Goal: Task Accomplishment & Management: Complete application form

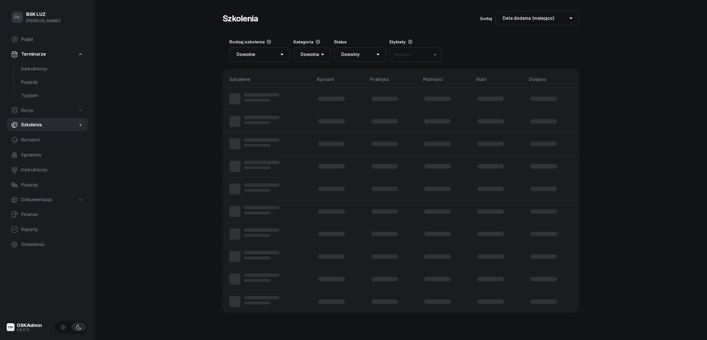
select select "createdAt-desc"
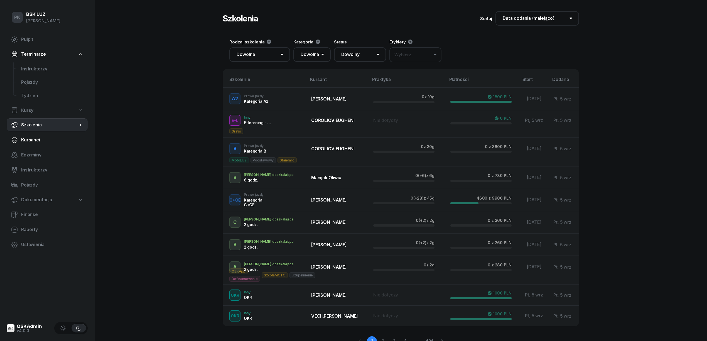
click at [34, 141] on span "Kursanci" at bounding box center [52, 139] width 62 height 7
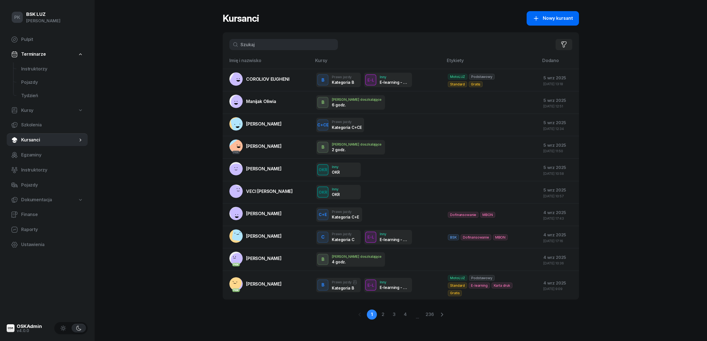
click at [570, 14] on button "Nowy kursant" at bounding box center [552, 18] width 52 height 14
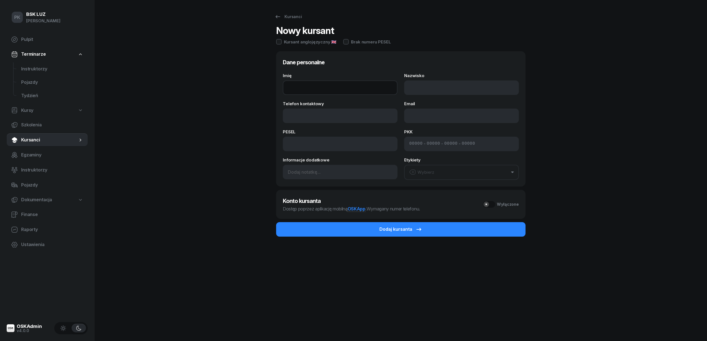
click at [297, 92] on input "Imię" at bounding box center [340, 87] width 115 height 14
type input "KATARZYNA"
click at [417, 90] on input "Nazwisko" at bounding box center [461, 87] width 115 height 14
type input "KRÓLAK"
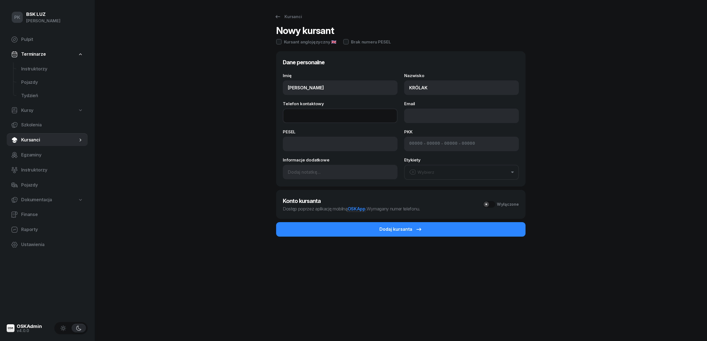
drag, startPoint x: 313, startPoint y: 120, endPoint x: 327, endPoint y: 149, distance: 32.1
click at [319, 131] on div "Imię KATARZYNA Nazwisko KRÓLAK Telefon kontaktowy Email PESEL PKK - - - Informa…" at bounding box center [401, 126] width 236 height 106
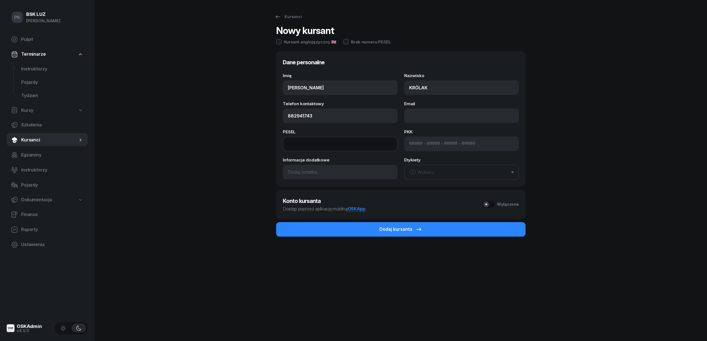
type input "882 941 743"
click at [307, 145] on input at bounding box center [340, 144] width 115 height 14
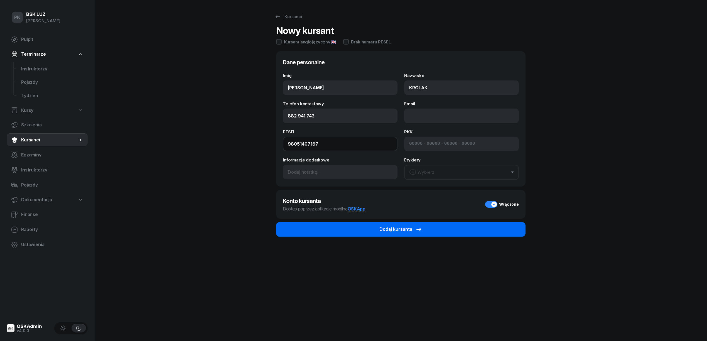
type input "98051407167"
click at [394, 228] on div "Dodaj kursanta" at bounding box center [400, 229] width 43 height 7
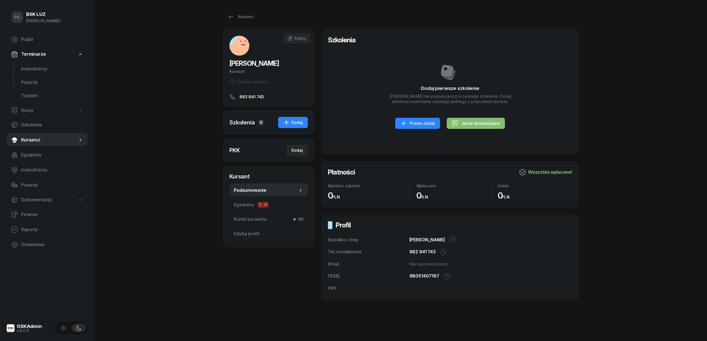
click at [253, 81] on div "Dodaj etykiety..." at bounding box center [250, 81] width 42 height 7
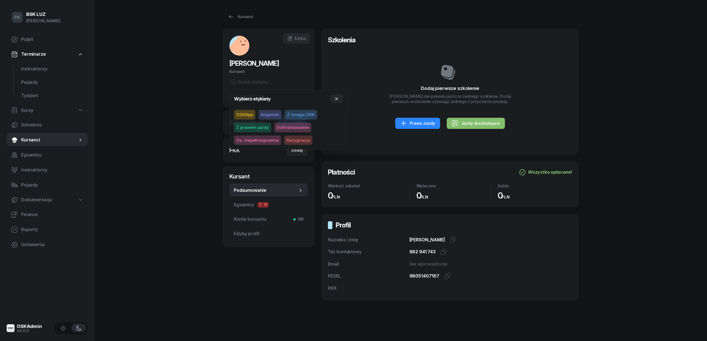
click at [254, 123] on span "Z prawem jazdy" at bounding box center [252, 127] width 37 height 9
click at [383, 111] on div "Dodaj pierwsze szkolenie KATARZYNA KRÓLAK nie posiada jeszcze żadnego szoklenia…" at bounding box center [450, 96] width 244 height 103
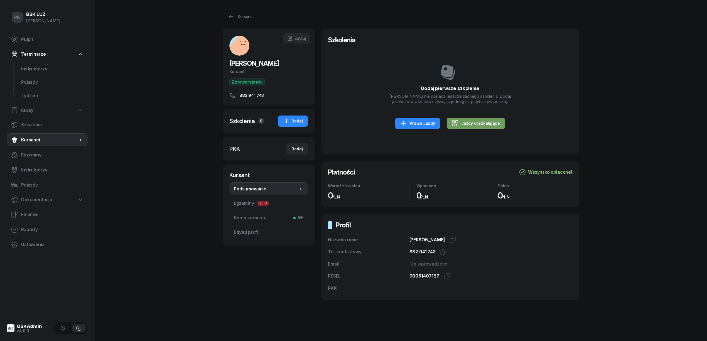
click at [492, 126] on div "Jazdy doszkalające" at bounding box center [476, 123] width 48 height 7
select select "B"
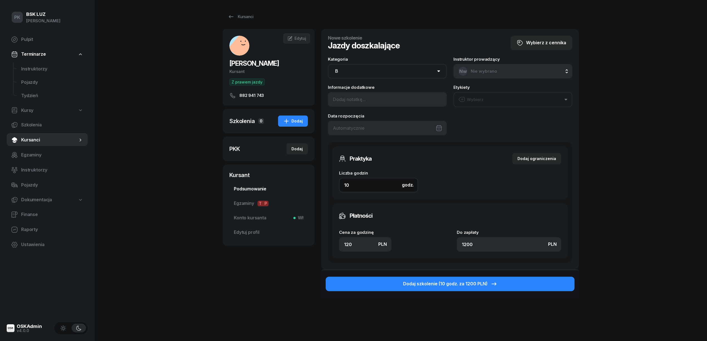
drag, startPoint x: 362, startPoint y: 186, endPoint x: 301, endPoint y: 189, distance: 61.0
click at [301, 189] on div "KRÓLAK KATARZYNA Kursant Z prawem jazdy 882 941 743 KK KATARZYNA KRÓLAK Kursant…" at bounding box center [401, 178] width 356 height 299
type input "69"
type input "8280"
type input "6"
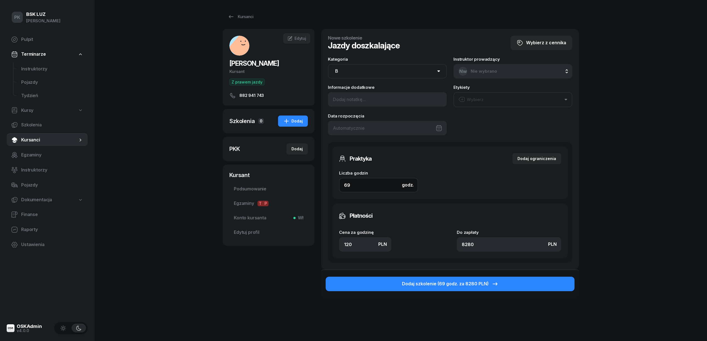
type input "720"
type input "6"
drag, startPoint x: 361, startPoint y: 244, endPoint x: 315, endPoint y: 243, distance: 45.6
click at [315, 243] on div "KRÓLAK KATARZYNA Kursant Z prawem jazdy 882 941 743 KK KATARZYNA KRÓLAK Kursant…" at bounding box center [401, 178] width 356 height 299
type input "1"
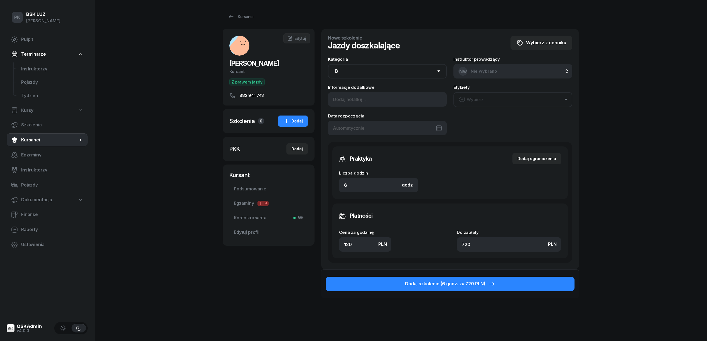
type input "6"
type input "13"
type input "78"
type input "130"
type input "780"
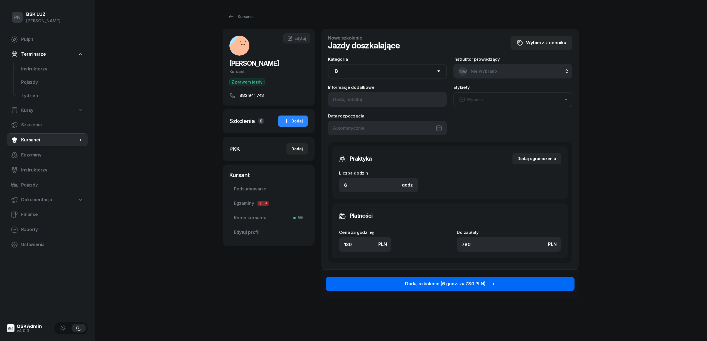
type input "130"
click at [447, 286] on div "Dodaj szkolenie (6 godz. za 780 PLN)" at bounding box center [450, 283] width 90 height 7
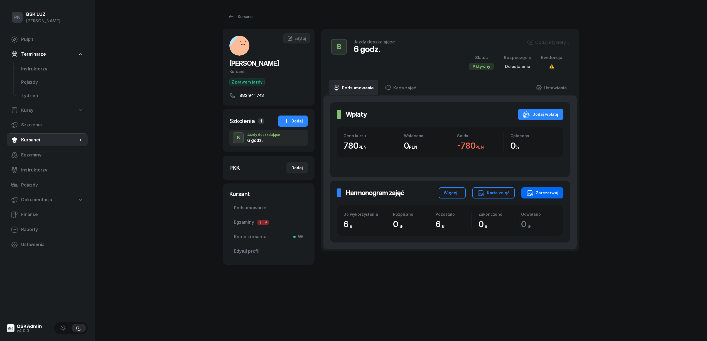
click at [548, 190] on div "Zarezerwuj" at bounding box center [542, 192] width 32 height 7
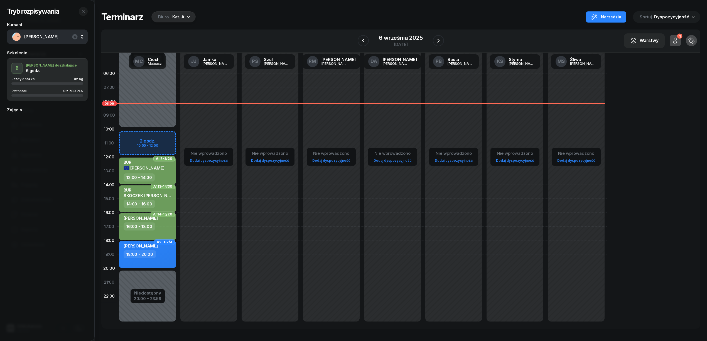
click at [176, 9] on div "Tryb rozpisywania Kursant KRÓLAK KATARZYNA Szkolenie B J. doszkalające 6 godz. …" at bounding box center [400, 170] width 599 height 340
click at [180, 15] on div "Kat. A" at bounding box center [178, 17] width 12 height 7
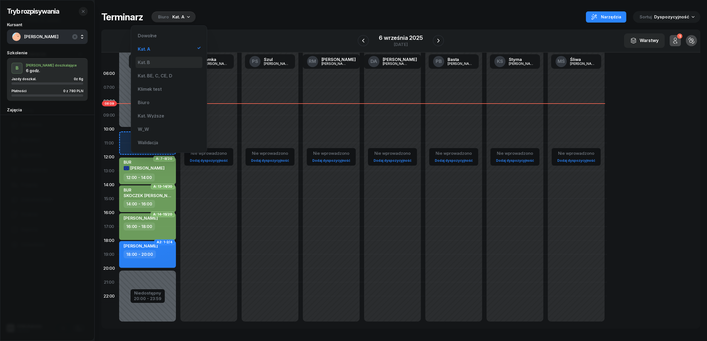
click at [152, 63] on div "Kat. B" at bounding box center [168, 62] width 67 height 11
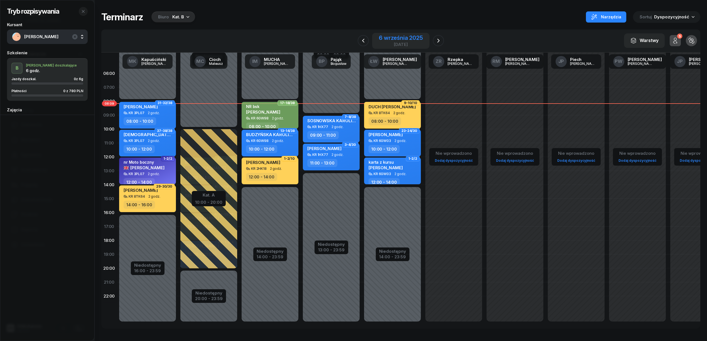
click at [396, 42] on div "sobota" at bounding box center [401, 44] width 44 height 4
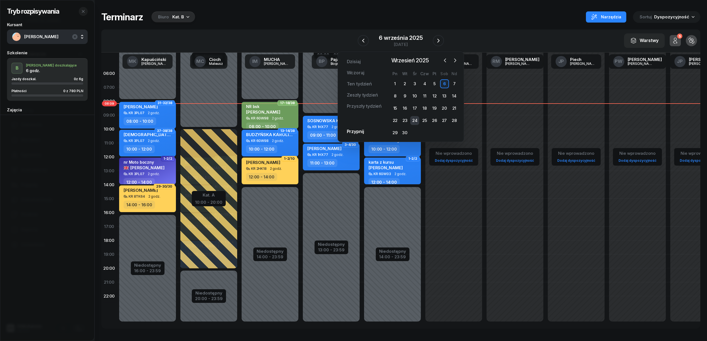
click at [412, 119] on div "24" at bounding box center [414, 120] width 9 height 9
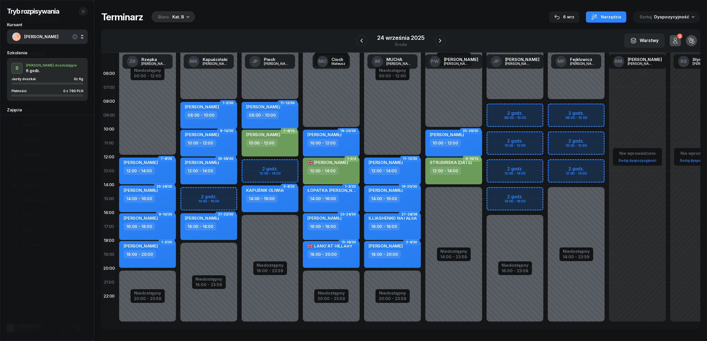
click at [495, 107] on div "Niedostępny 00:00 - 08:00 Niedostępny 16:00 - 23:59 2 godz. 08:00 - 10:00 2 god…" at bounding box center [514, 198] width 61 height 264
select select "08"
select select "10"
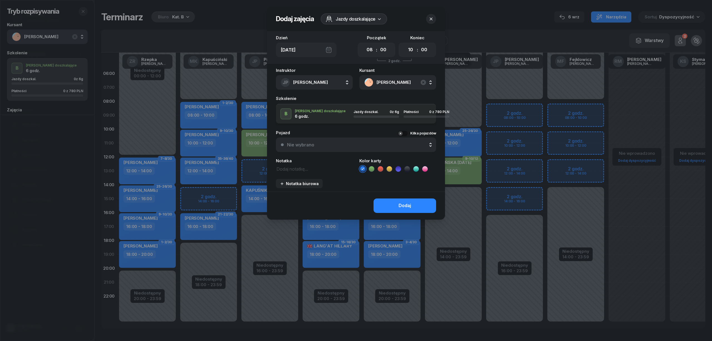
click at [373, 169] on icon at bounding box center [372, 169] width 6 height 6
click at [395, 204] on button "Dodaj" at bounding box center [405, 205] width 63 height 14
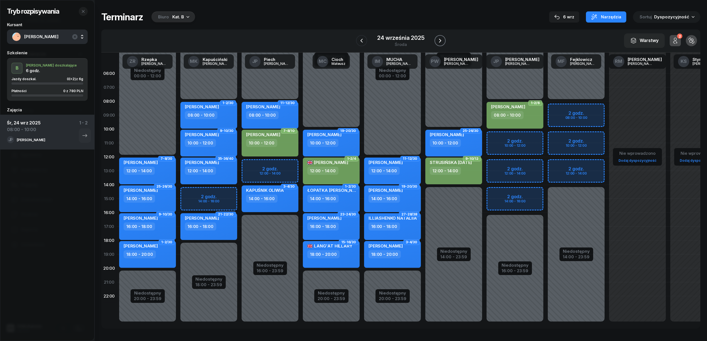
click at [437, 38] on icon "button" at bounding box center [439, 40] width 7 height 7
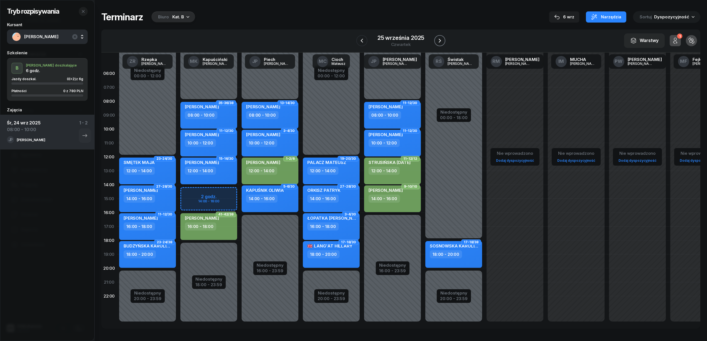
click at [437, 38] on icon "button" at bounding box center [439, 40] width 7 height 7
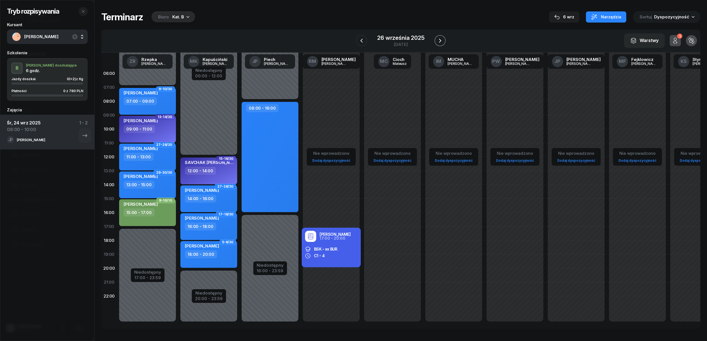
click at [437, 38] on icon "button" at bounding box center [439, 40] width 7 height 7
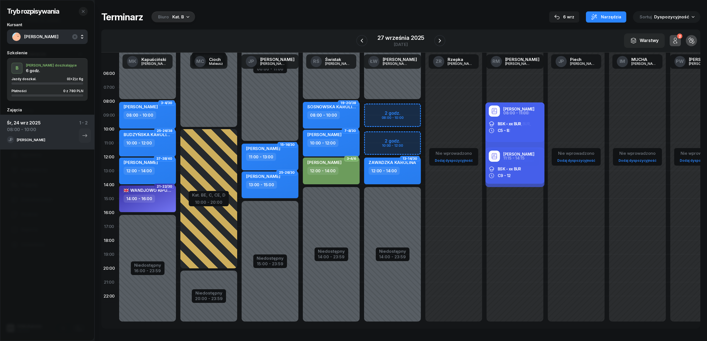
click at [411, 134] on div "Niedostępny 00:00 - 08:00 Niedostępny 14:00 - 23:59 2 godz. 08:00 - 10:00 2 god…" at bounding box center [392, 198] width 61 height 264
select select "10"
select select "12"
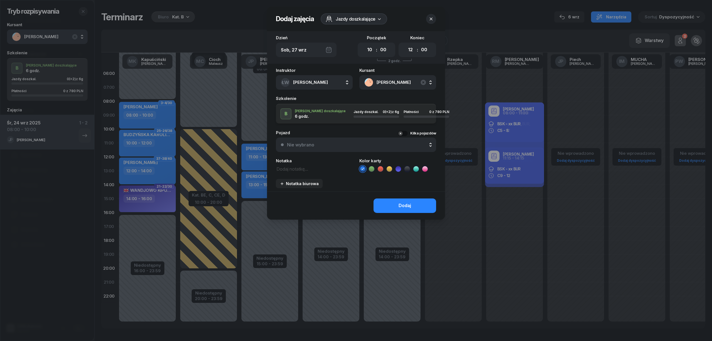
click at [371, 168] on icon at bounding box center [372, 169] width 6 height 6
click at [388, 204] on button "Dodaj" at bounding box center [405, 205] width 63 height 14
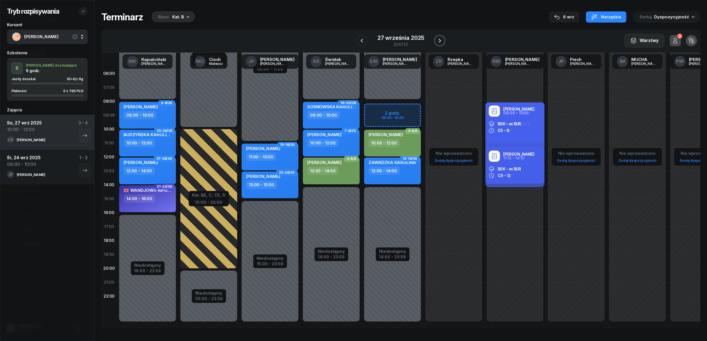
click at [437, 38] on icon "button" at bounding box center [439, 40] width 7 height 7
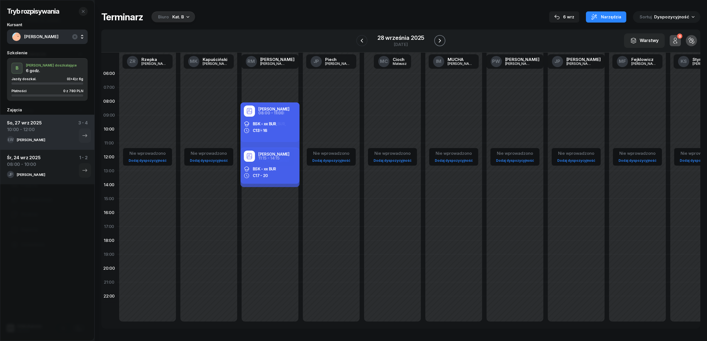
click at [437, 38] on icon "button" at bounding box center [439, 40] width 7 height 7
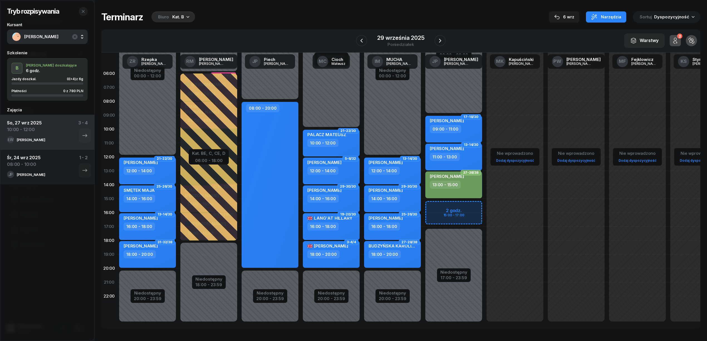
click at [472, 205] on div "Niedostępny 00:00 - 09:00 Niedostępny 17:00 - 23:59 2 godz. 15:00 - 17:00 17-18…" at bounding box center [453, 198] width 61 height 264
select select "15"
select select "17"
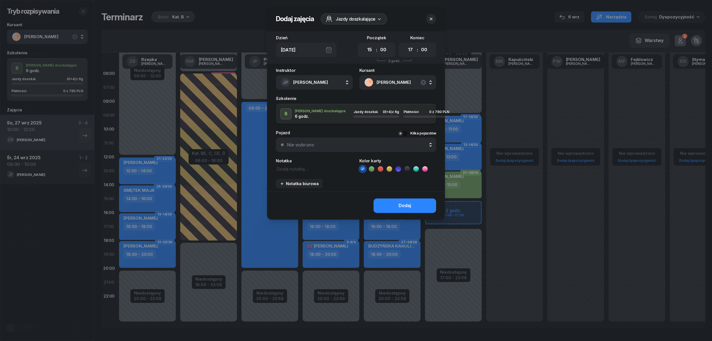
click at [373, 169] on icon at bounding box center [372, 169] width 6 height 6
click at [426, 207] on button "Dodaj" at bounding box center [405, 205] width 63 height 14
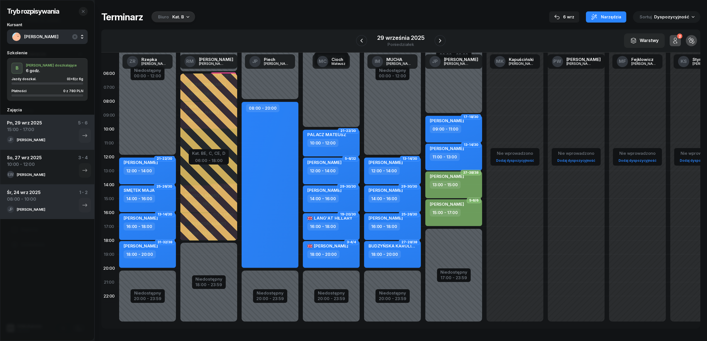
click at [53, 37] on span "KRÓLAK KATARZYNA" at bounding box center [53, 36] width 58 height 7
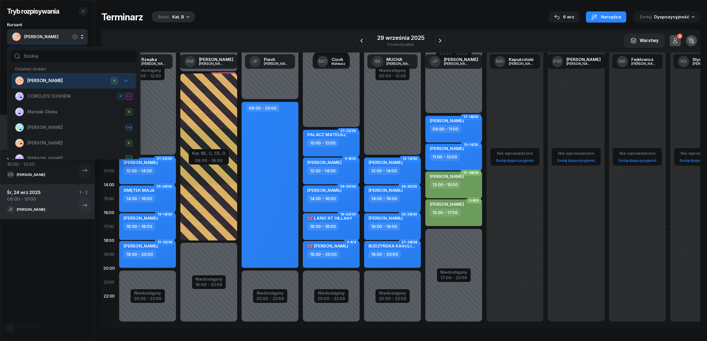
click at [66, 75] on li "KRÓLAK KATARZYNA B" at bounding box center [74, 81] width 124 height 16
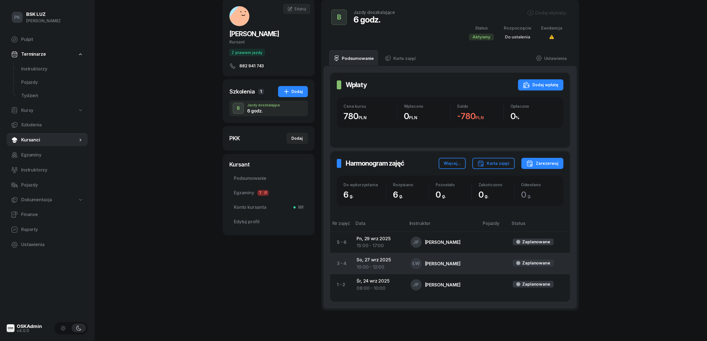
scroll to position [17, 0]
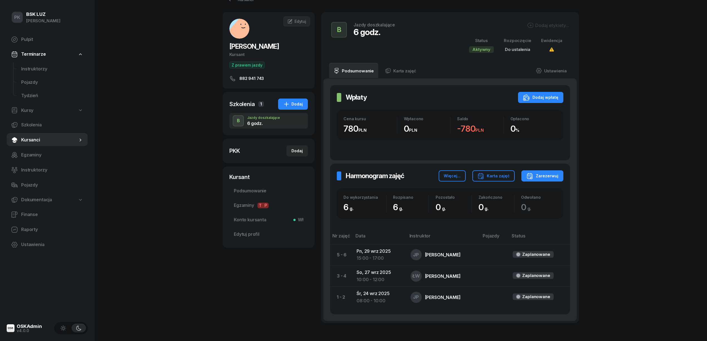
click at [555, 24] on div "Dodaj etykiety..." at bounding box center [548, 25] width 42 height 7
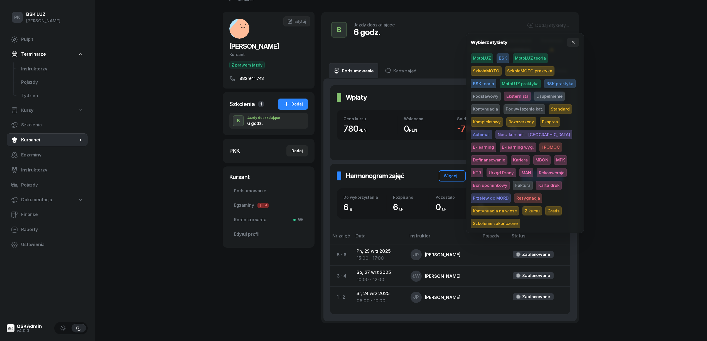
click at [486, 57] on span "MotoLUZ" at bounding box center [481, 57] width 23 height 9
click at [627, 74] on div "PK BSK LUZ Piotr Klimek Pulpit Terminarze Instruktorzy Pojazdy Tydzień Kursy Sz…" at bounding box center [353, 181] width 707 height 396
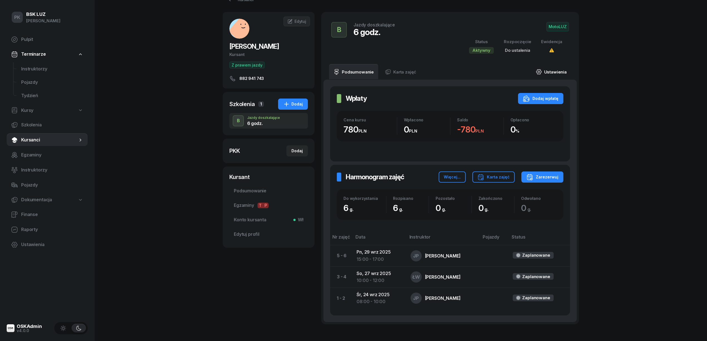
click at [560, 71] on link "Ustawienia" at bounding box center [551, 72] width 40 height 16
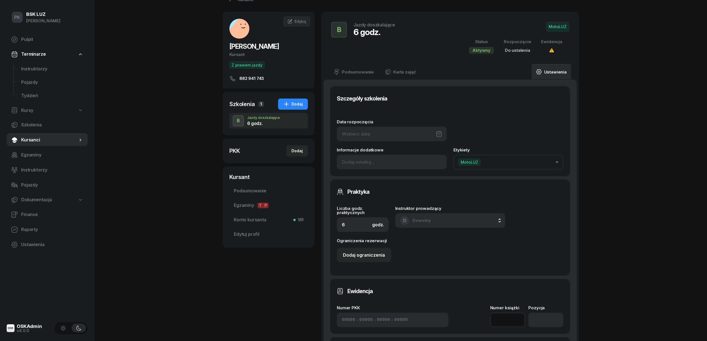
click at [491, 321] on input at bounding box center [507, 319] width 35 height 14
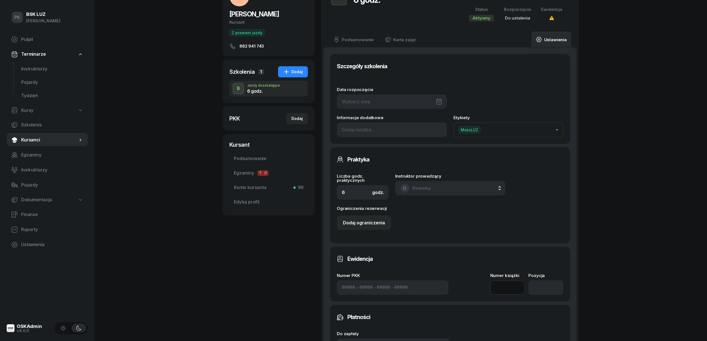
scroll to position [91, 0]
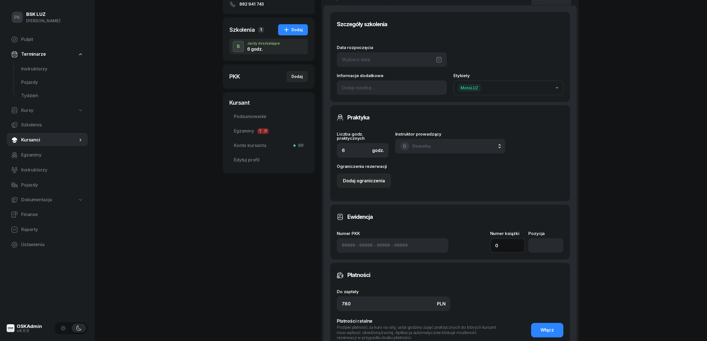
type input "0"
click at [541, 246] on input "number" at bounding box center [545, 245] width 35 height 14
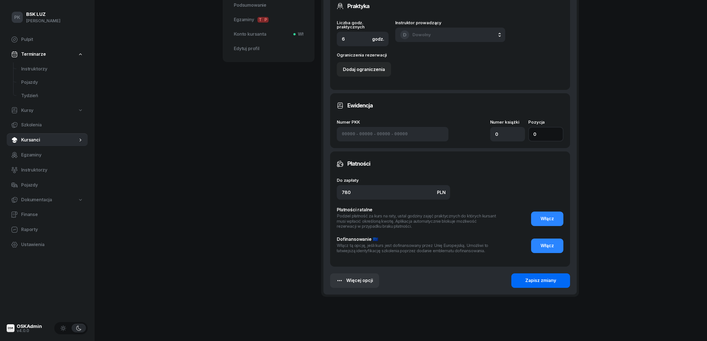
type input "0"
click at [543, 283] on div "Zapisz zmiany" at bounding box center [540, 280] width 31 height 7
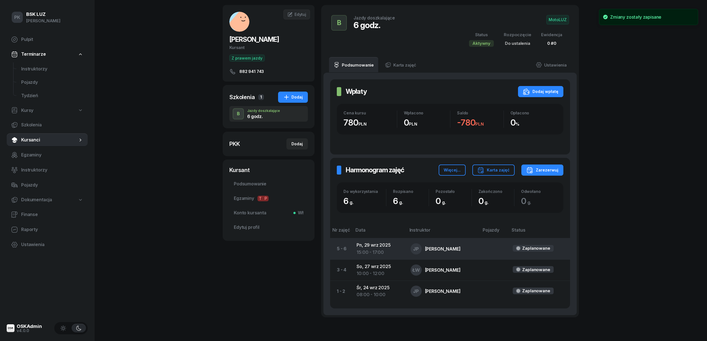
scroll to position [37, 0]
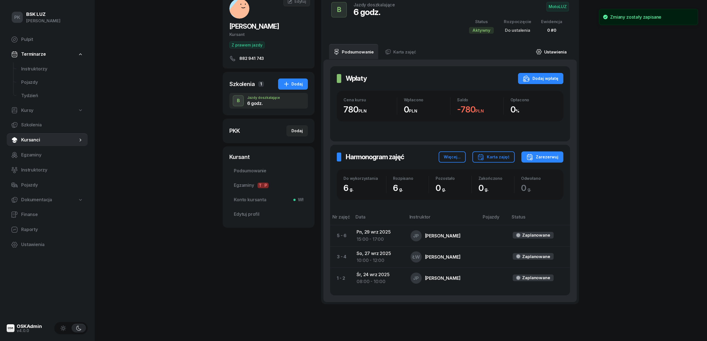
click at [555, 48] on link "Ustawienia" at bounding box center [551, 52] width 40 height 16
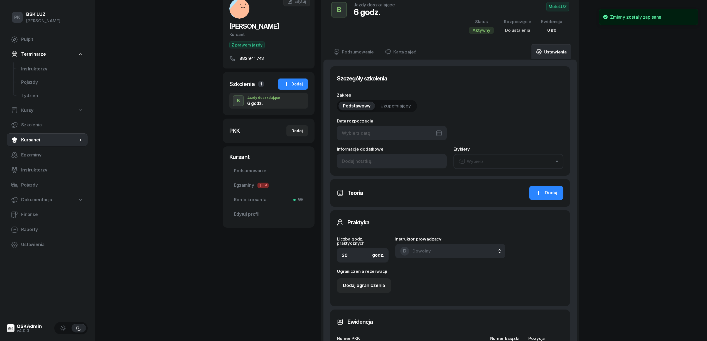
type input "24/09/2025"
type input "6"
type input "0"
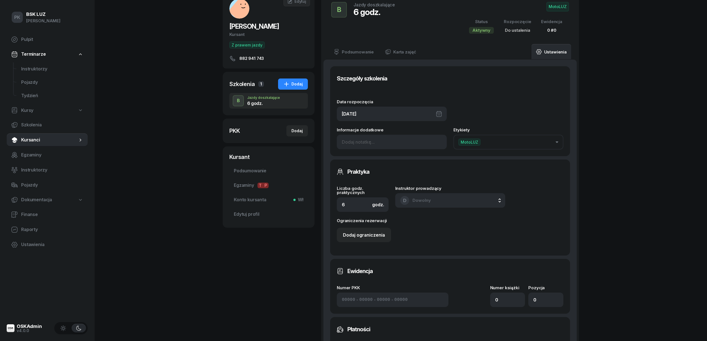
click at [385, 115] on div "24/09/2025" at bounding box center [392, 114] width 110 height 14
click at [509, 94] on div "Data rozpoczęcia 24/09/2025 Informacje dodatkowe Etykiety MotoLUZ" at bounding box center [450, 121] width 226 height 56
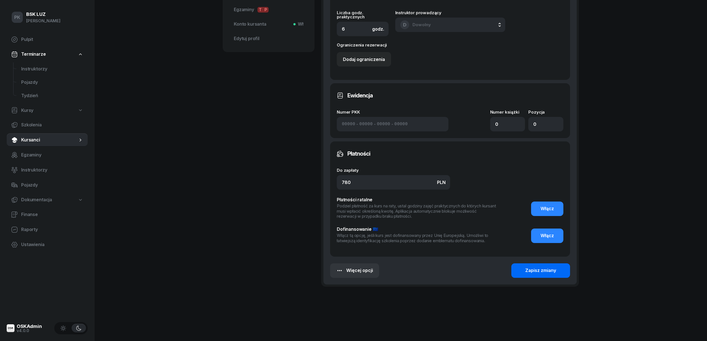
click at [524, 275] on button "Zapisz zmiany" at bounding box center [540, 270] width 59 height 14
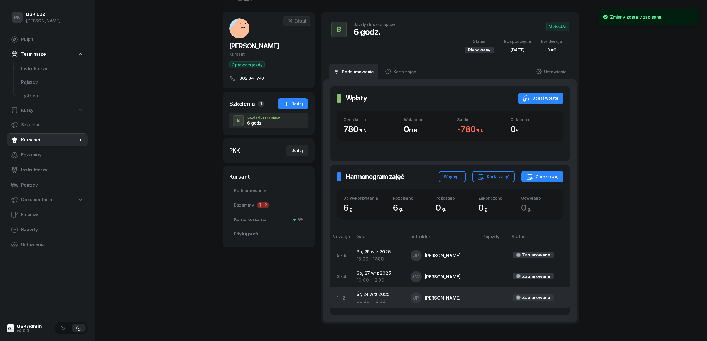
scroll to position [0, 0]
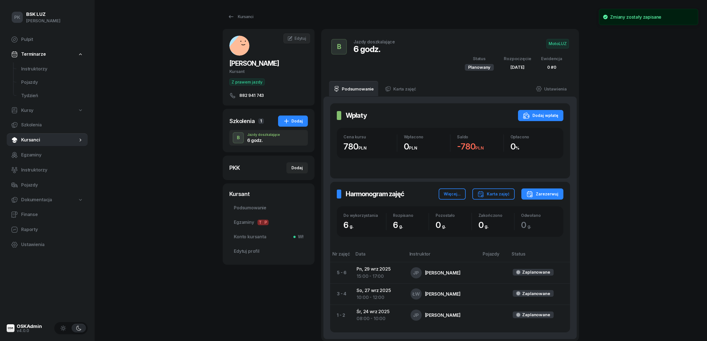
click at [164, 281] on div "PK BSK LUZ Piotr Klimek Pulpit Terminarze Instruktorzy Pojazdy Tydzień Kursy Sz…" at bounding box center [353, 198] width 707 height 396
click at [238, 214] on link "Podsumowanie" at bounding box center [268, 207] width 78 height 13
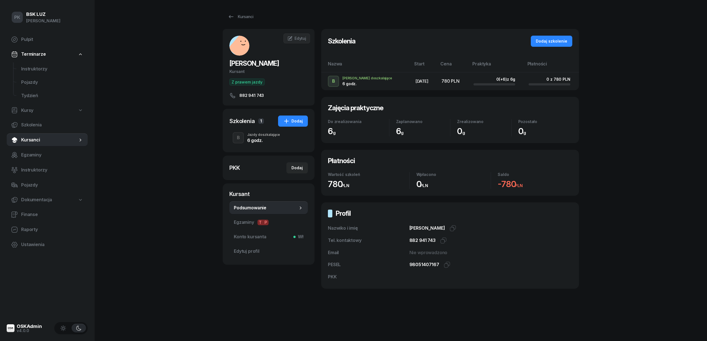
click at [253, 131] on div "B Jazdy doszkalające 6 godz." at bounding box center [268, 138] width 78 height 16
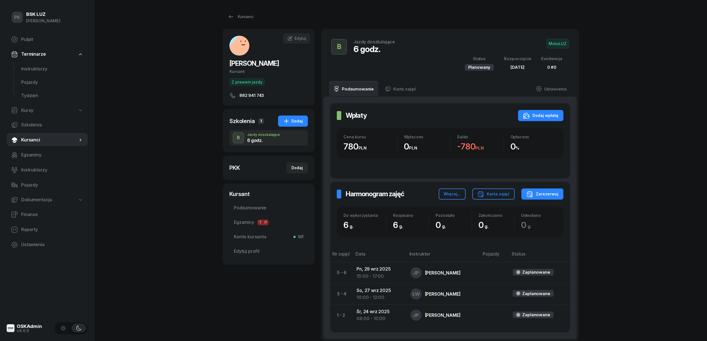
click at [554, 45] on span "MotoLUZ" at bounding box center [557, 43] width 23 height 9
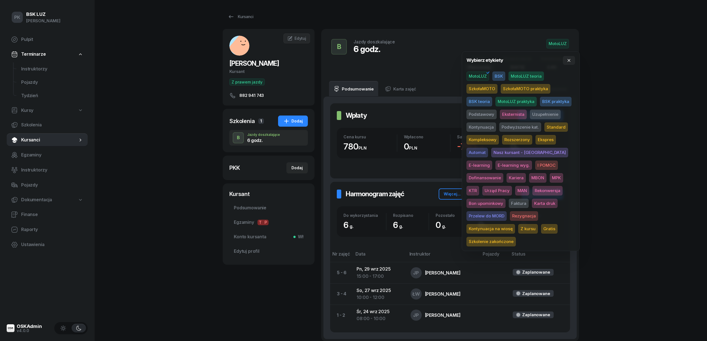
click at [532, 200] on span "Karta druk" at bounding box center [545, 203] width 26 height 9
click at [625, 130] on div "PK BSK LUZ Piotr Klimek Pulpit Terminarze Instruktorzy Pojazdy Tydzień Kursy Sz…" at bounding box center [353, 198] width 707 height 396
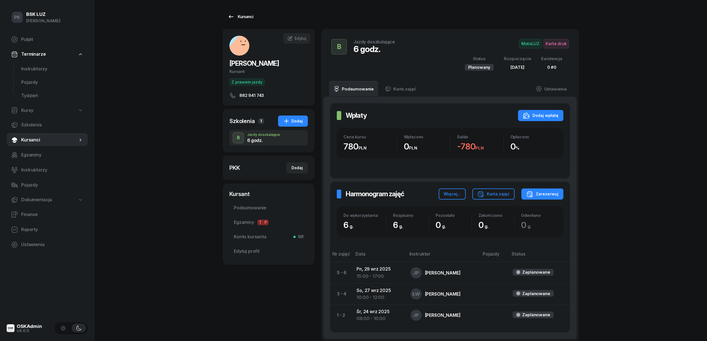
click at [250, 16] on div "Kursanci" at bounding box center [241, 16] width 26 height 7
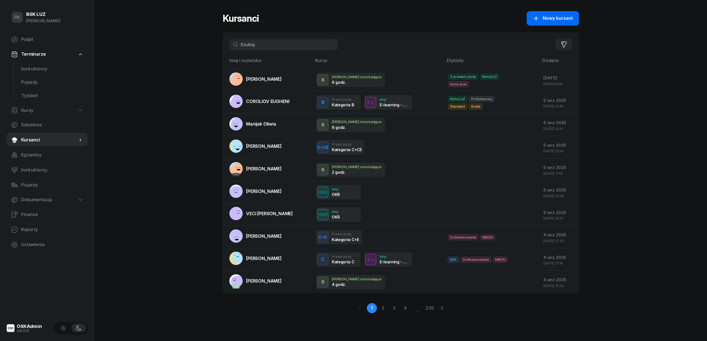
click at [553, 21] on span "Nowy kursant" at bounding box center [557, 18] width 30 height 7
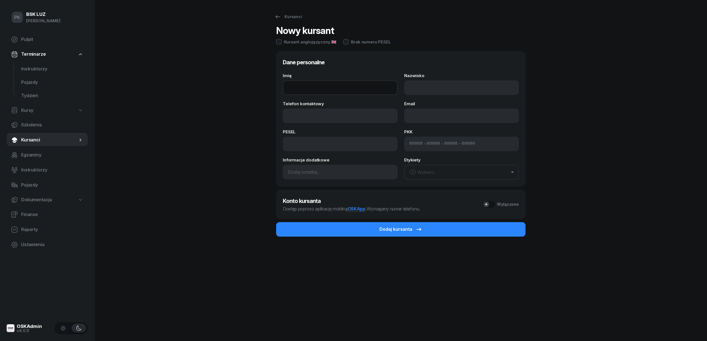
click at [288, 84] on input "Imię" at bounding box center [340, 87] width 115 height 14
type input "KRÓLIK"
click at [430, 88] on input "Nazwisko" at bounding box center [461, 87] width 115 height 14
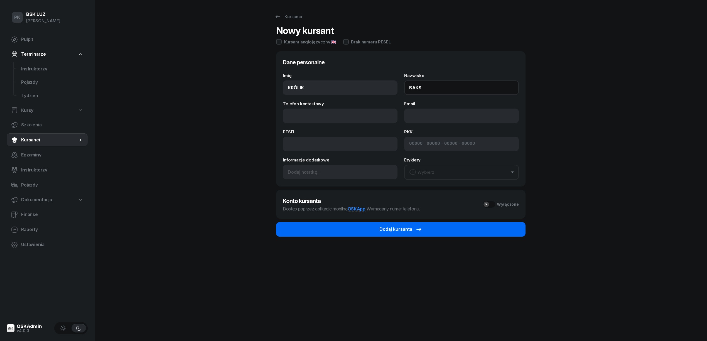
type input "BAKS"
click at [421, 227] on icon "submit" at bounding box center [418, 229] width 7 height 7
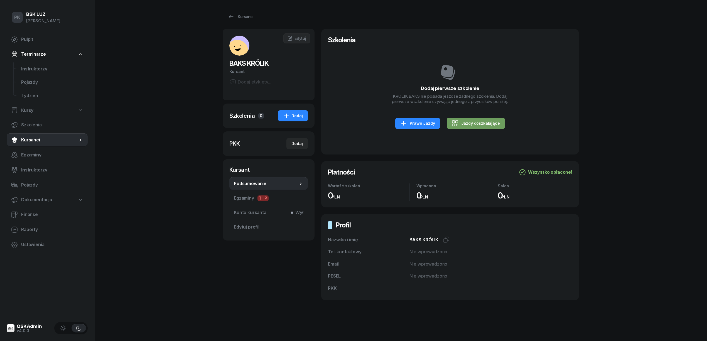
click at [452, 125] on icon at bounding box center [455, 123] width 7 height 7
select select "B"
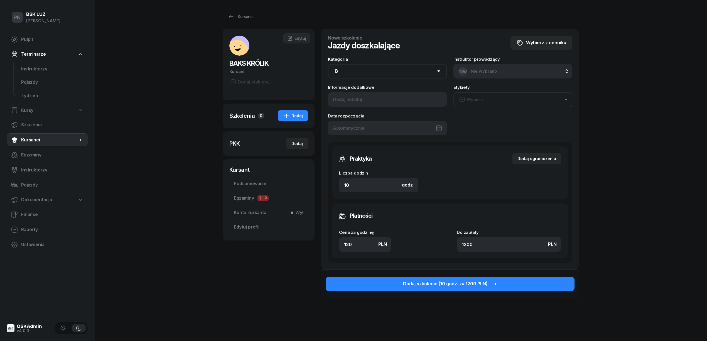
click at [373, 126] on div at bounding box center [387, 128] width 119 height 14
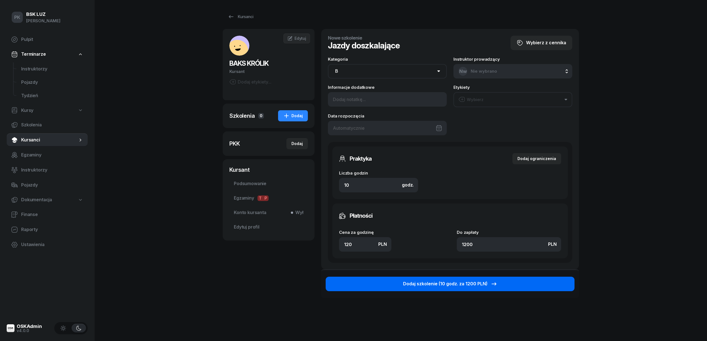
click at [428, 282] on div "Dodaj szkolenie (10 godz. za 1200 PLN)" at bounding box center [450, 283] width 94 height 7
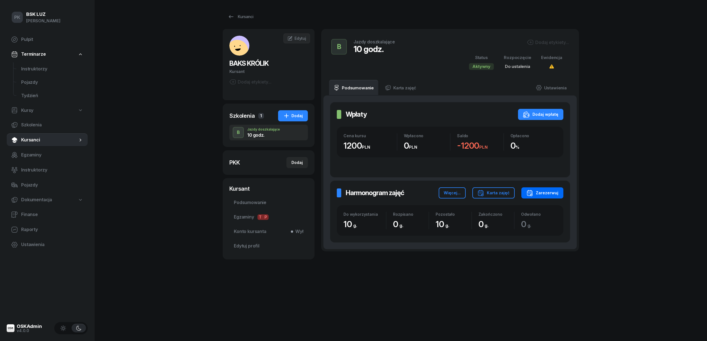
click at [549, 194] on div "Zarezerwuj" at bounding box center [542, 192] width 32 height 7
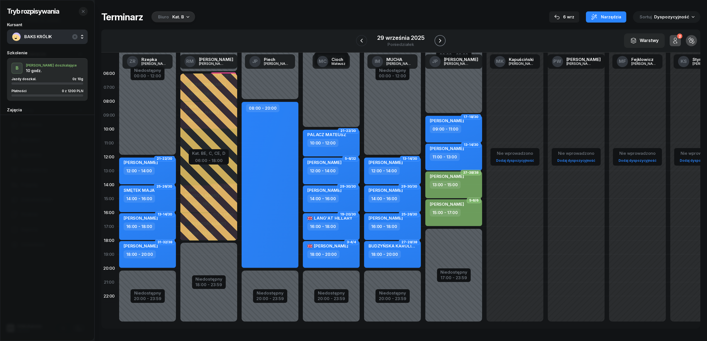
click at [439, 39] on icon "button" at bounding box center [439, 40] width 7 height 7
click at [439, 39] on icon "button" at bounding box center [442, 40] width 7 height 7
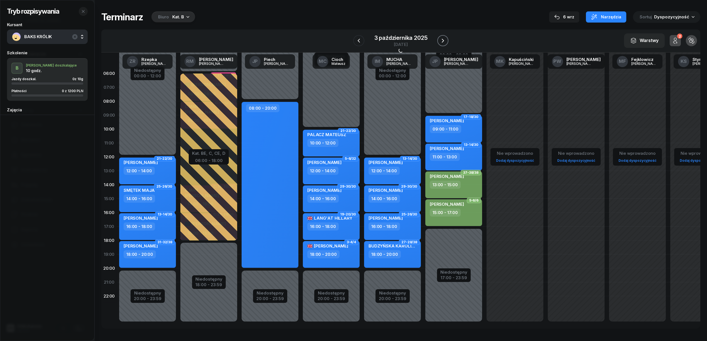
click at [439, 39] on icon "button" at bounding box center [442, 40] width 7 height 7
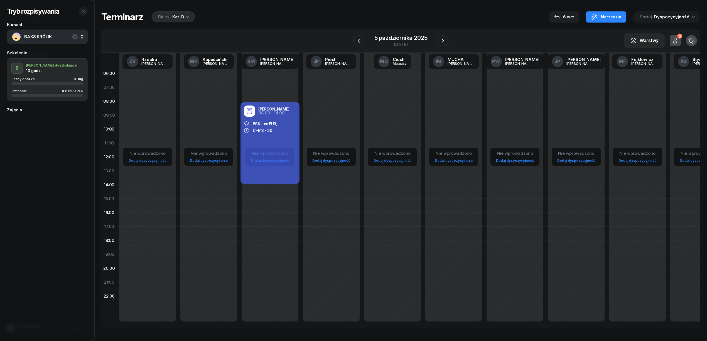
click at [343, 107] on div "Nie wprowadzono Dodaj dyspozycyjność" at bounding box center [330, 198] width 61 height 264
select select "08"
select select "10"
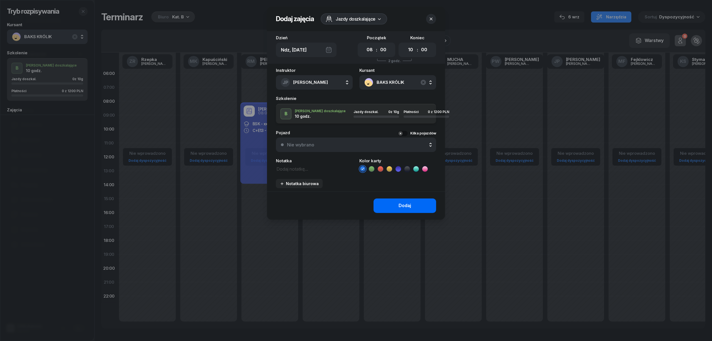
click at [393, 209] on button "Dodaj" at bounding box center [405, 205] width 63 height 14
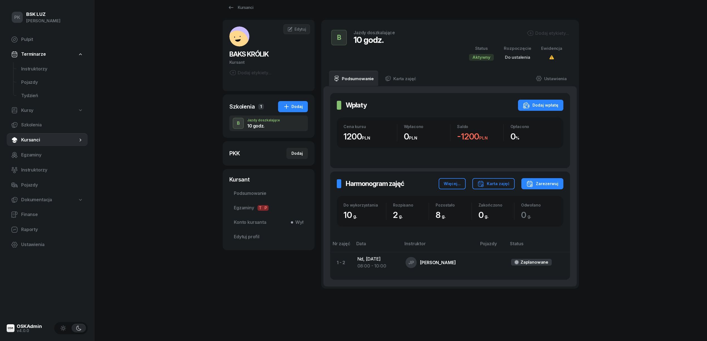
scroll to position [12, 0]
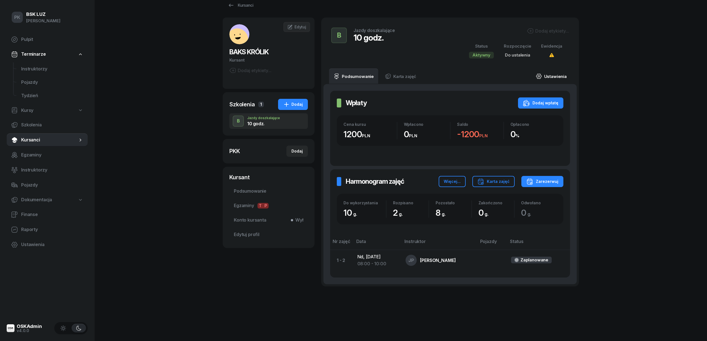
click at [547, 76] on link "Ustawienia" at bounding box center [551, 76] width 40 height 16
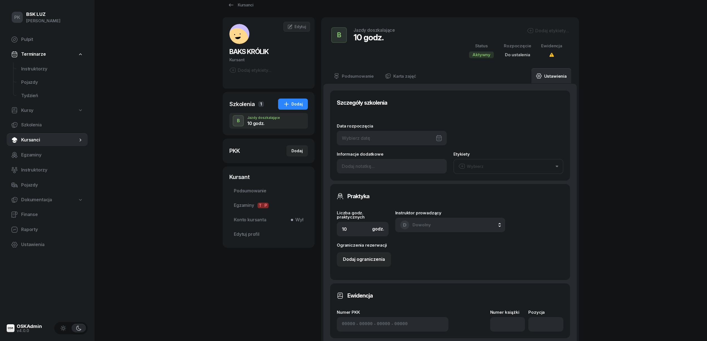
click at [395, 138] on div at bounding box center [392, 138] width 110 height 14
click at [407, 106] on div "Szczegóły szkolenia" at bounding box center [450, 102] width 226 height 11
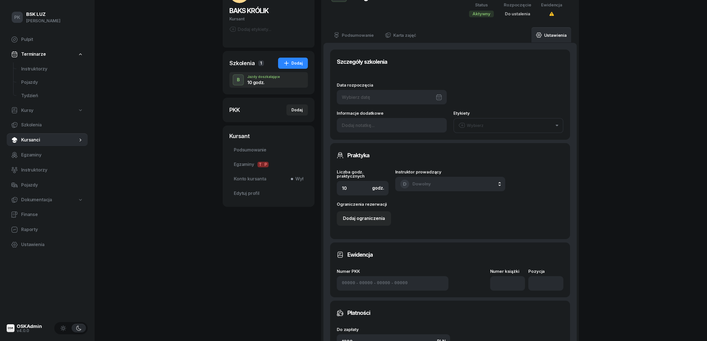
scroll to position [0, 0]
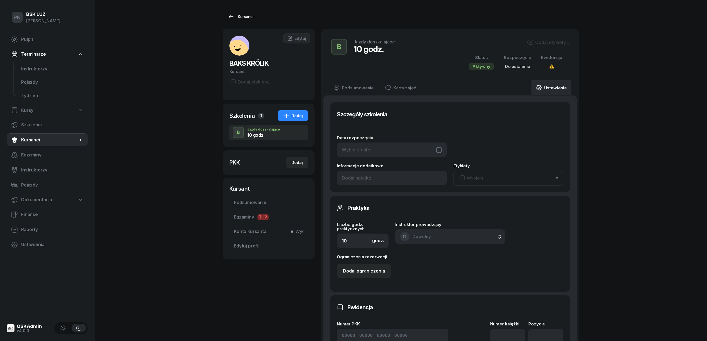
click at [236, 19] on div "Kursanci" at bounding box center [241, 16] width 26 height 7
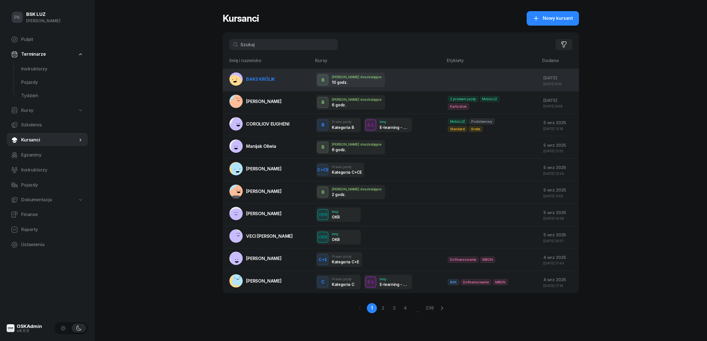
click at [292, 83] on td "BAKS KRÓLIK" at bounding box center [267, 80] width 89 height 23
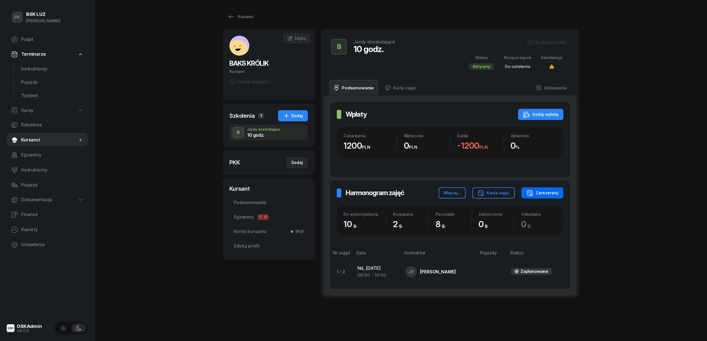
click at [551, 193] on div "Zarezerwuj" at bounding box center [542, 192] width 32 height 7
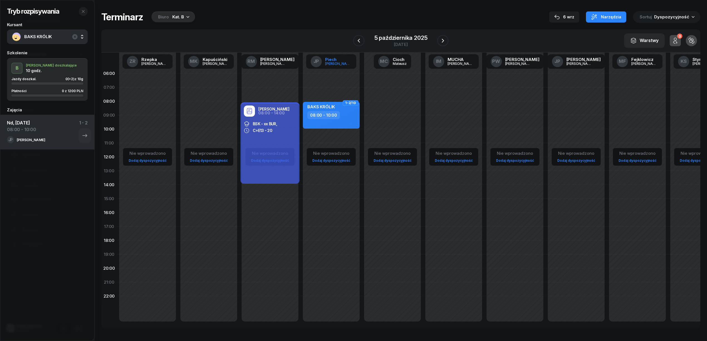
click at [345, 64] on link "JP Piech Janusz" at bounding box center [331, 61] width 50 height 14
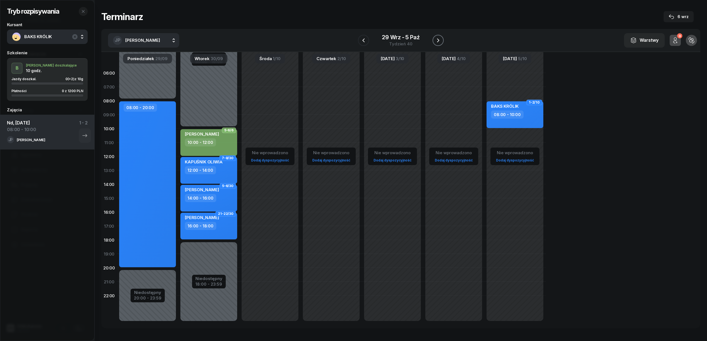
click at [438, 40] on icon "button" at bounding box center [438, 40] width 7 height 7
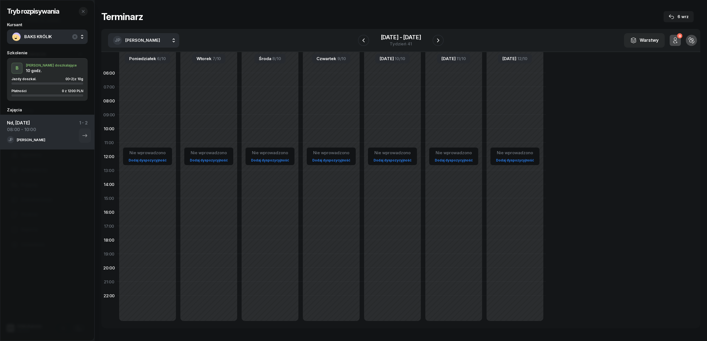
click at [157, 94] on div "Nie wprowadzono Dodaj dyspozycyjność" at bounding box center [147, 198] width 61 height 264
select select "07"
select select "09"
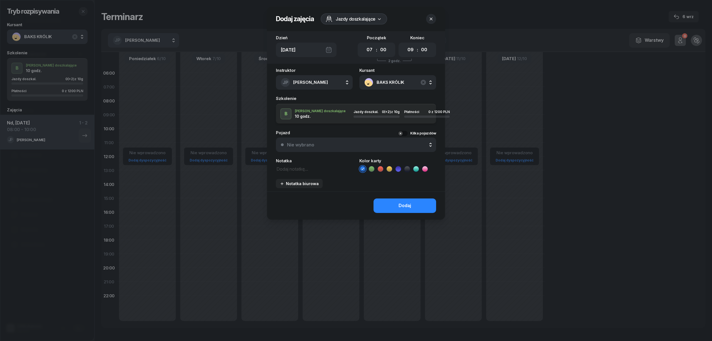
click at [379, 204] on button "Dodaj" at bounding box center [405, 205] width 63 height 14
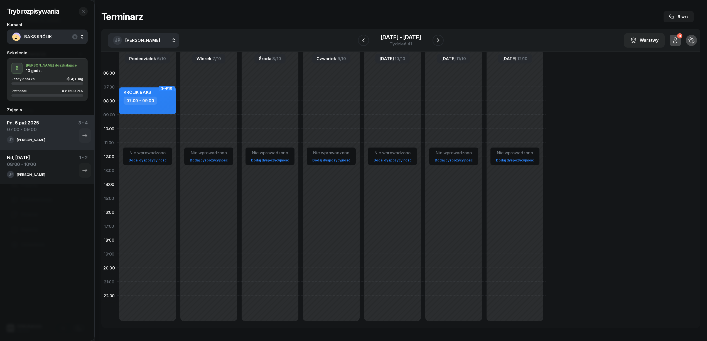
click at [218, 97] on div "Nie wprowadzono Dodaj dyspozycyjność" at bounding box center [208, 198] width 61 height 264
select select "07"
select select "09"
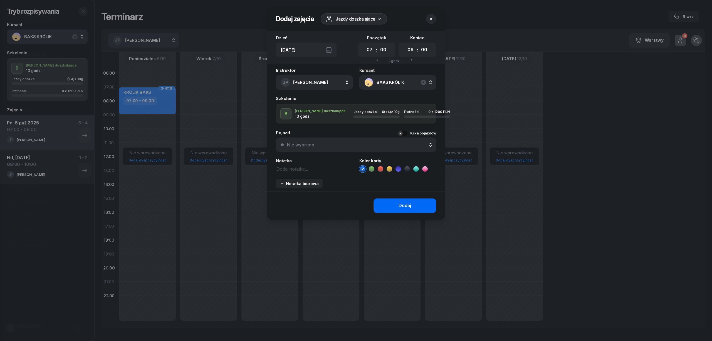
click at [389, 203] on button "Dodaj" at bounding box center [405, 205] width 63 height 14
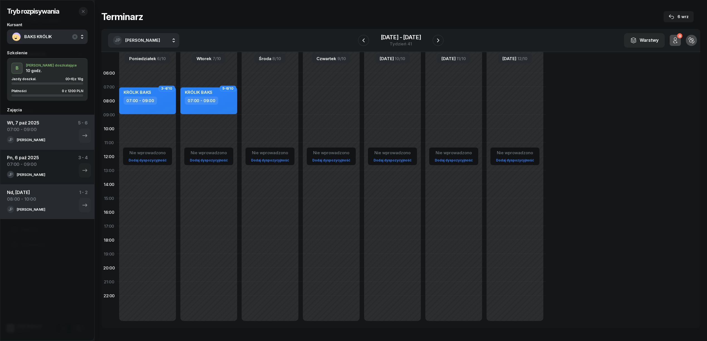
click at [277, 93] on div "Nie wprowadzono Dodaj dyspozycyjność" at bounding box center [269, 198] width 61 height 264
select select "07"
select select "09"
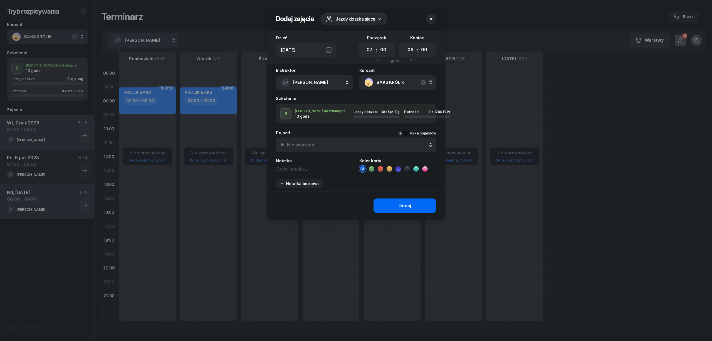
click at [394, 207] on button "Dodaj" at bounding box center [405, 205] width 63 height 14
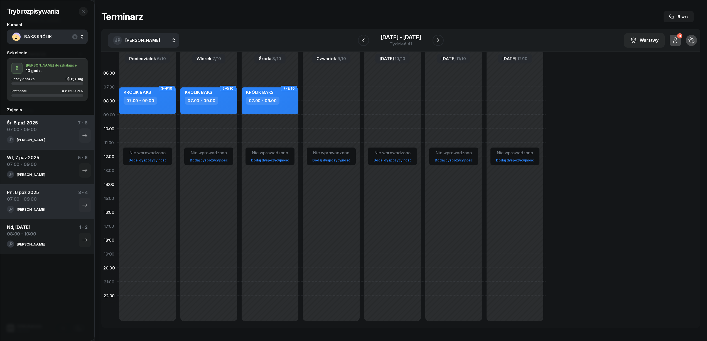
click at [324, 89] on div "Nie wprowadzono Dodaj dyspozycyjność" at bounding box center [330, 198] width 61 height 264
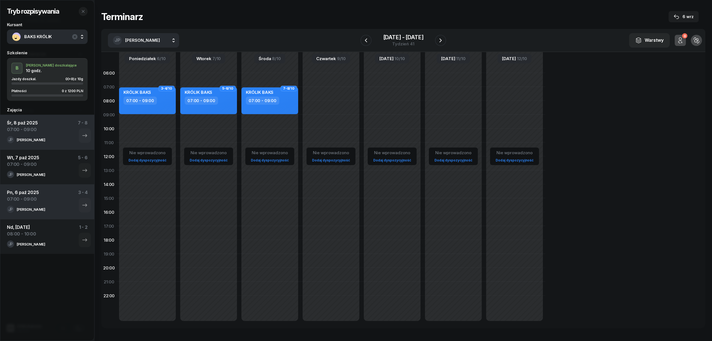
select select "07"
select select "09"
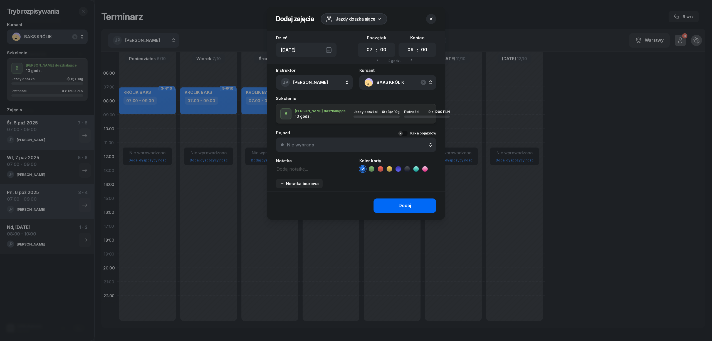
click at [398, 201] on button "Dodaj" at bounding box center [405, 205] width 63 height 14
